Goal: Navigation & Orientation: Find specific page/section

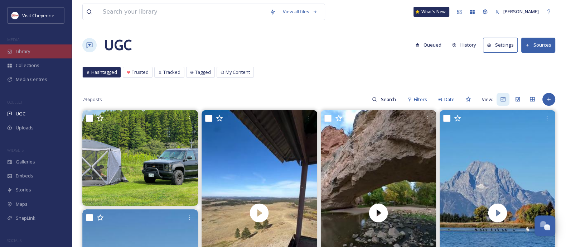
click at [36, 56] on div "Library" at bounding box center [36, 51] width 72 height 14
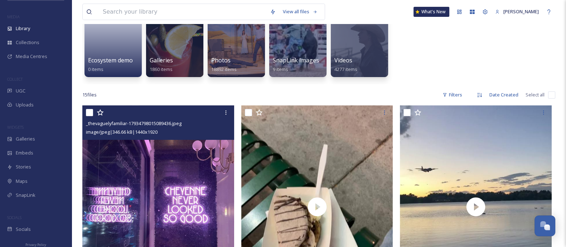
scroll to position [71, 0]
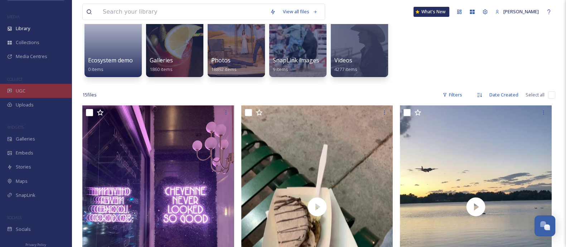
click at [19, 95] on div "UGC" at bounding box center [36, 91] width 72 height 14
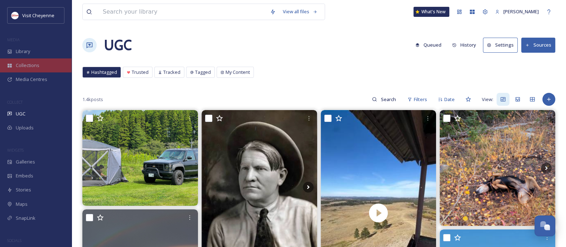
click at [16, 65] on span "Collections" at bounding box center [28, 65] width 24 height 7
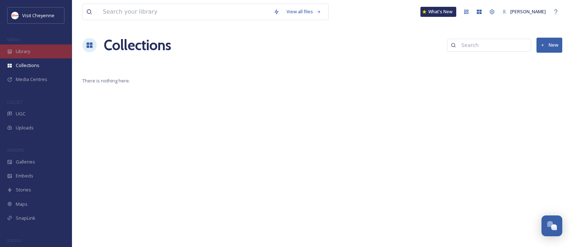
click at [24, 54] on div "Library" at bounding box center [36, 51] width 72 height 14
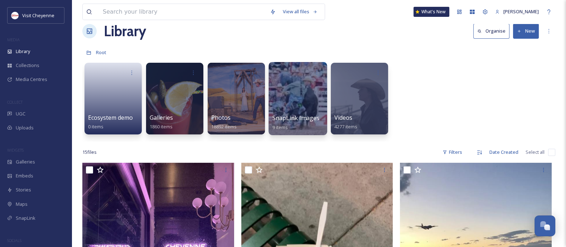
scroll to position [14, 0]
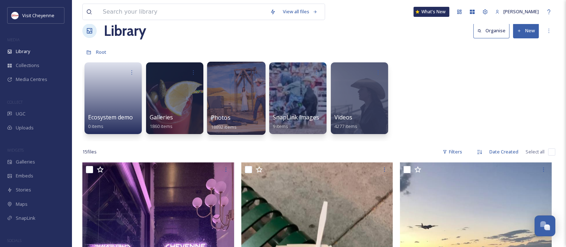
click at [251, 96] on div at bounding box center [236, 98] width 58 height 73
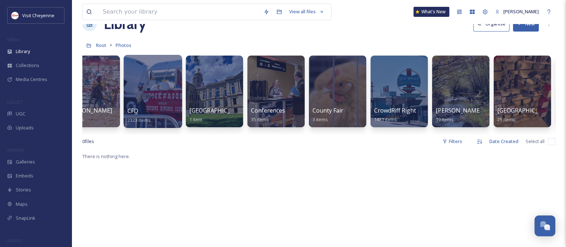
scroll to position [0, 516]
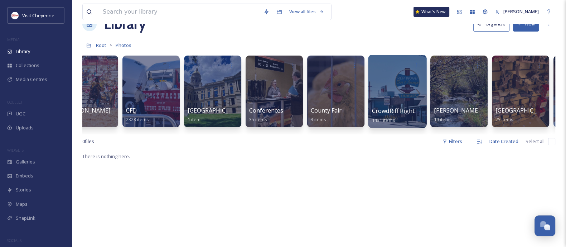
click at [392, 92] on div at bounding box center [397, 91] width 58 height 73
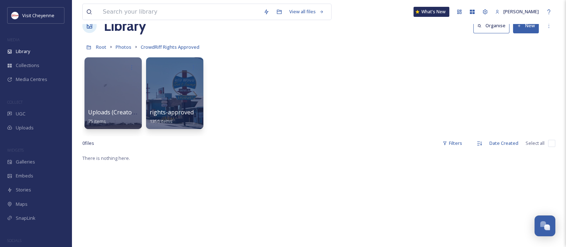
scroll to position [10, 0]
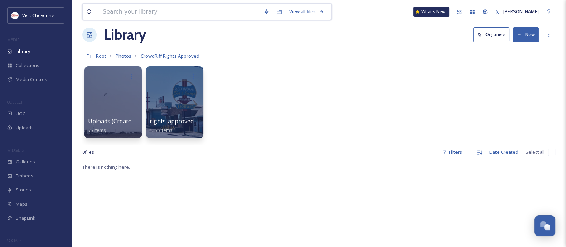
click at [156, 10] on input at bounding box center [179, 12] width 161 height 16
type input "art"
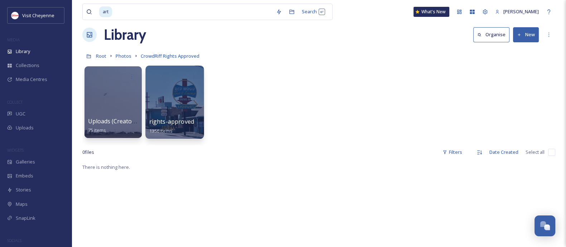
click at [171, 88] on div at bounding box center [174, 102] width 58 height 73
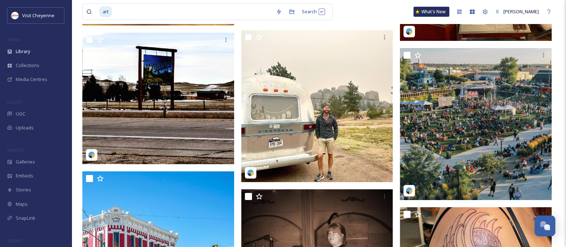
scroll to position [2717, 0]
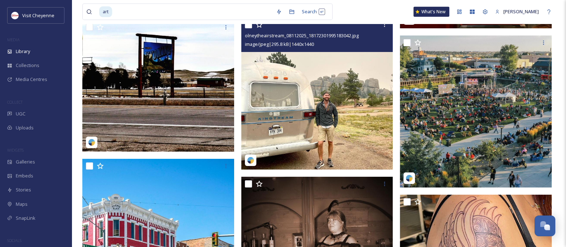
click at [297, 116] on img at bounding box center [317, 94] width 152 height 152
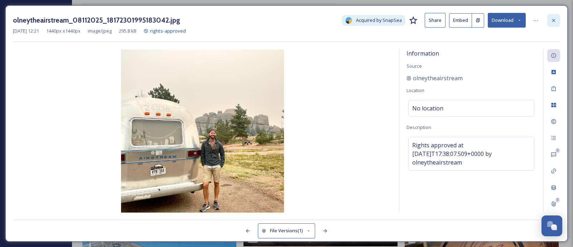
click at [553, 21] on icon at bounding box center [554, 21] width 6 height 6
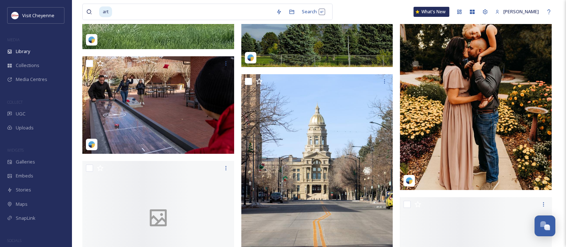
scroll to position [3373, 0]
